Goal: Information Seeking & Learning: Learn about a topic

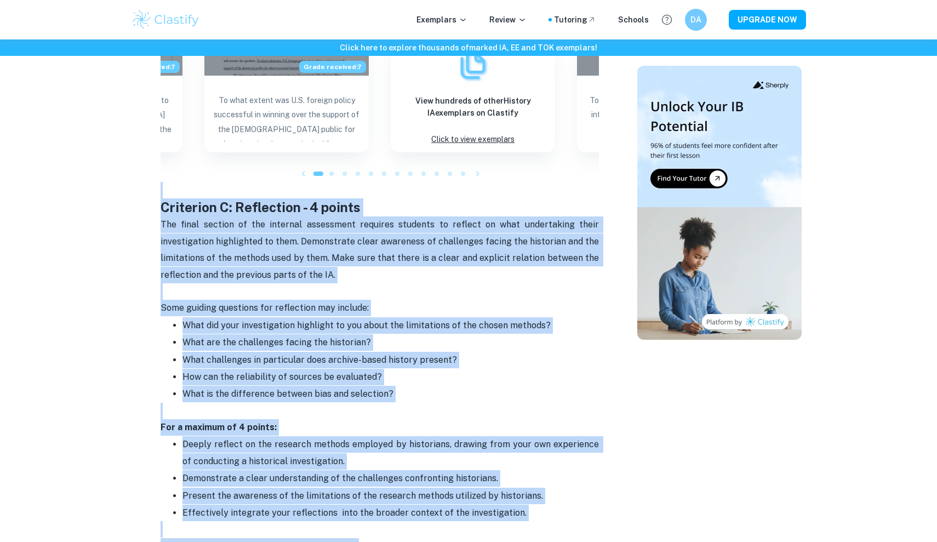
scroll to position [1240, 0]
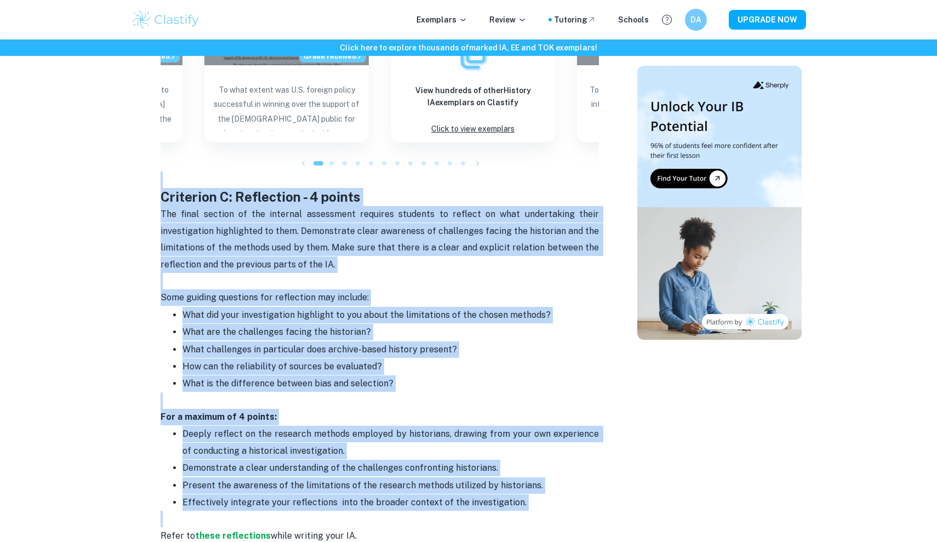
drag, startPoint x: 155, startPoint y: 144, endPoint x: 206, endPoint y: 453, distance: 313.3
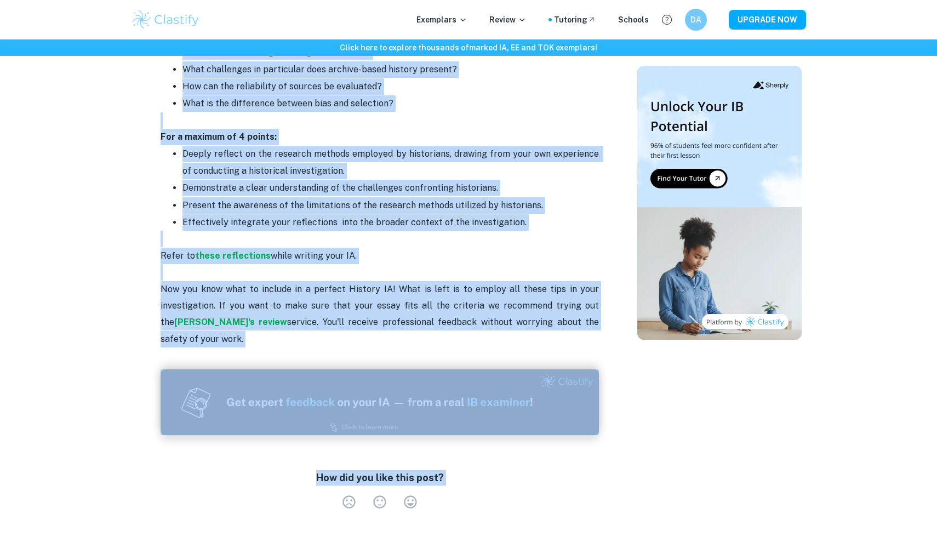
scroll to position [1418, 0]
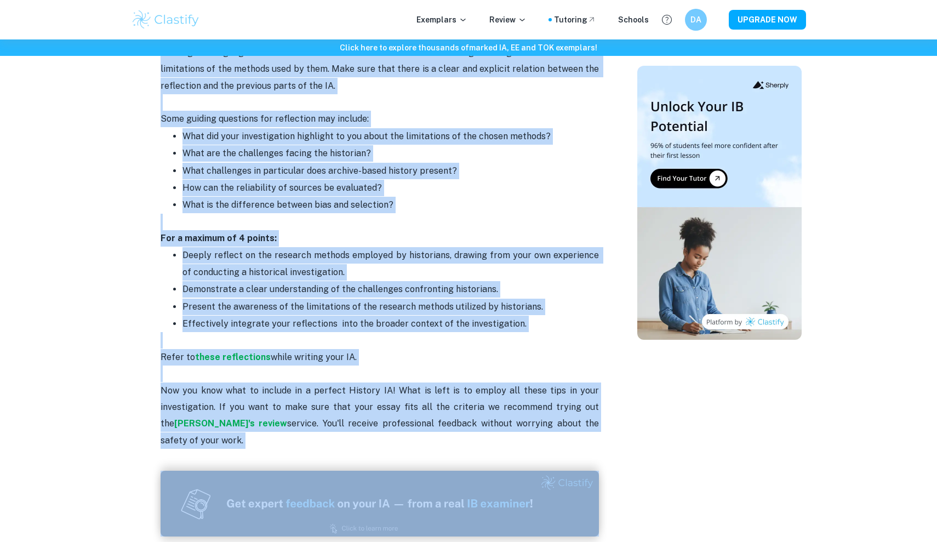
drag, startPoint x: 160, startPoint y: 123, endPoint x: 245, endPoint y: 407, distance: 295.8
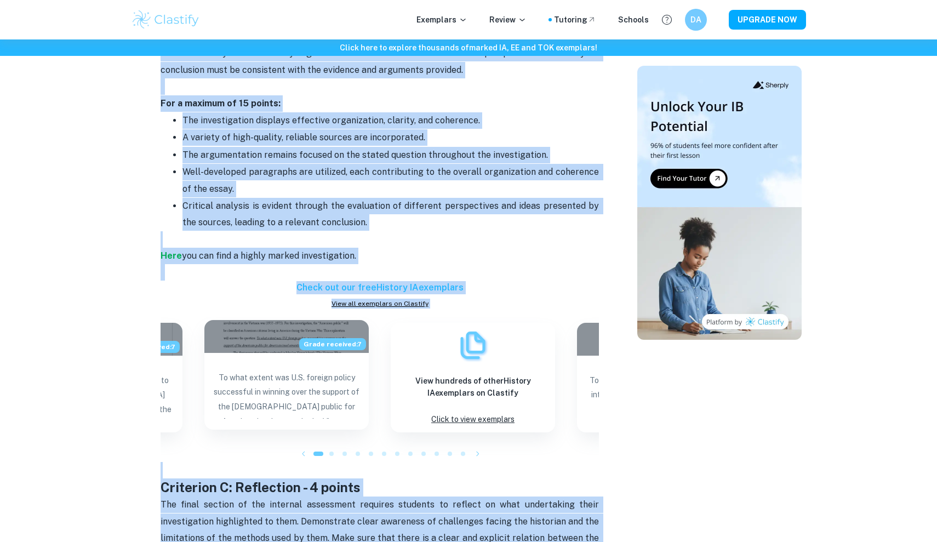
scroll to position [949, 0]
copy div "Criterion A: Identification and evaluation of sources - 6 points Begin your ess…"
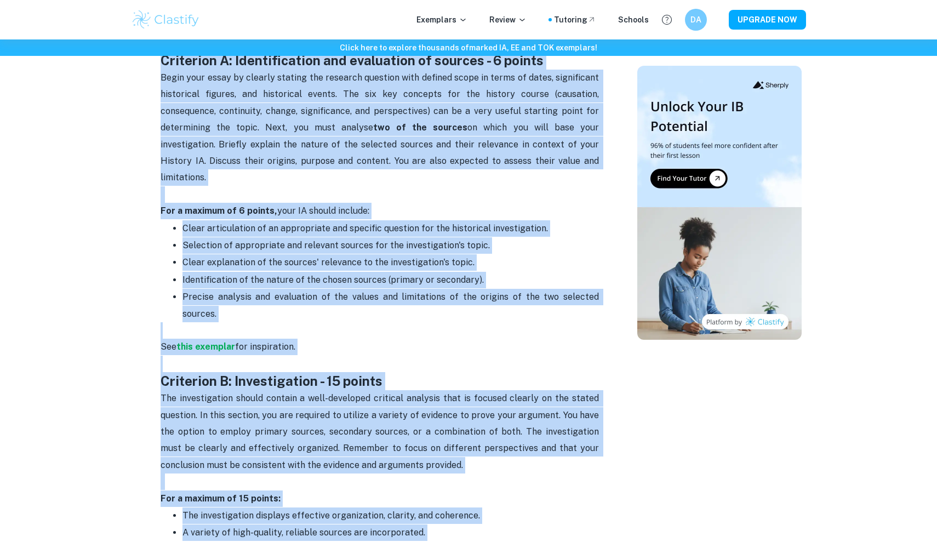
scroll to position [528, 0]
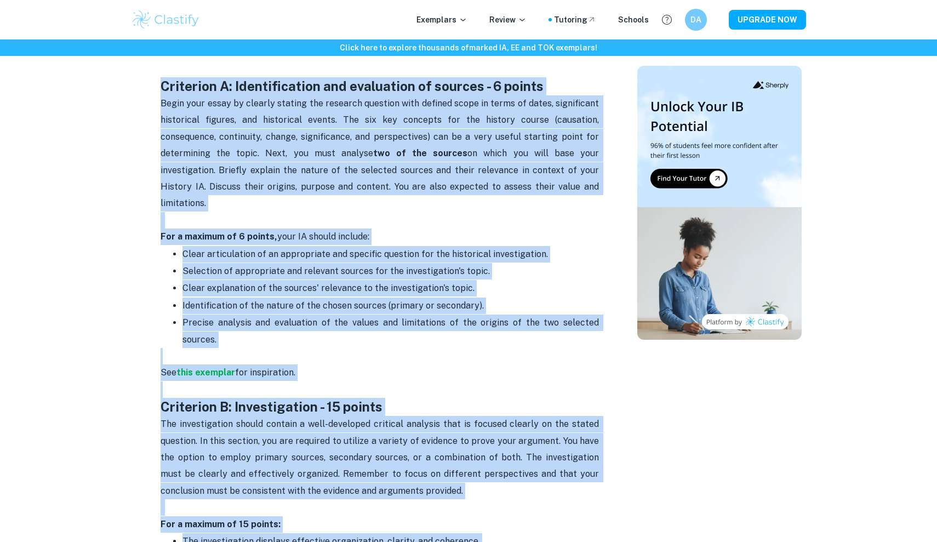
copy div "Criterion A: Identification and evaluation of sources - 6 points Begin your ess…"
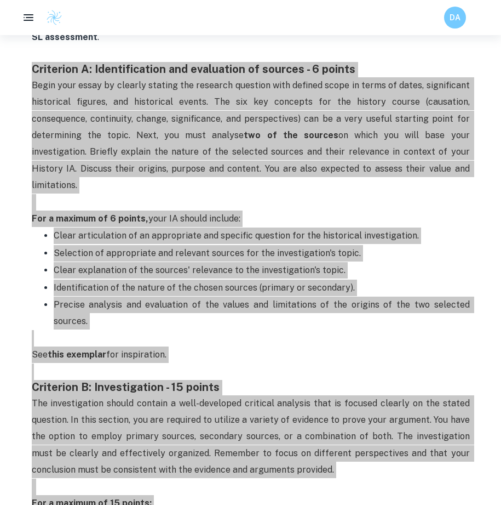
drag, startPoint x: 490, startPoint y: 278, endPoint x: 344, endPoint y: 155, distance: 191.7
click at [344, 155] on p "Begin your essay by clearly stating the research question with defined scope in…" at bounding box center [251, 143] width 438 height 133
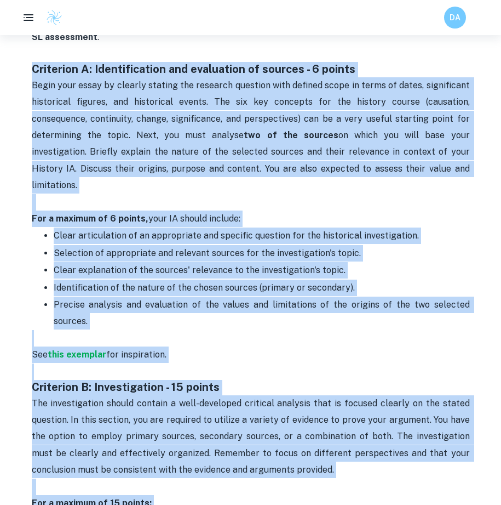
click at [244, 297] on p "Precise analysis and evaluation of the values and limitations of the origins of…" at bounding box center [262, 313] width 417 height 33
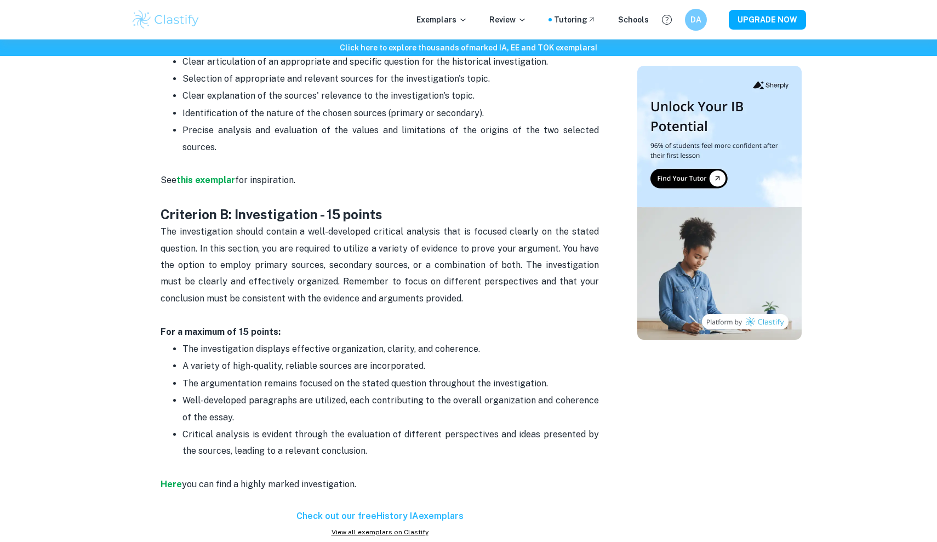
scroll to position [810, 0]
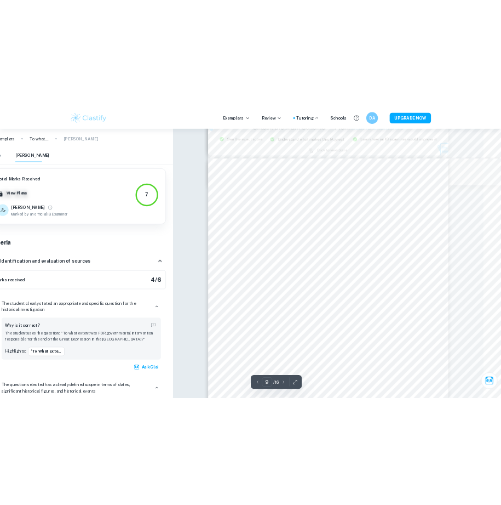
scroll to position [4896, 33]
